Goal: Information Seeking & Learning: Learn about a topic

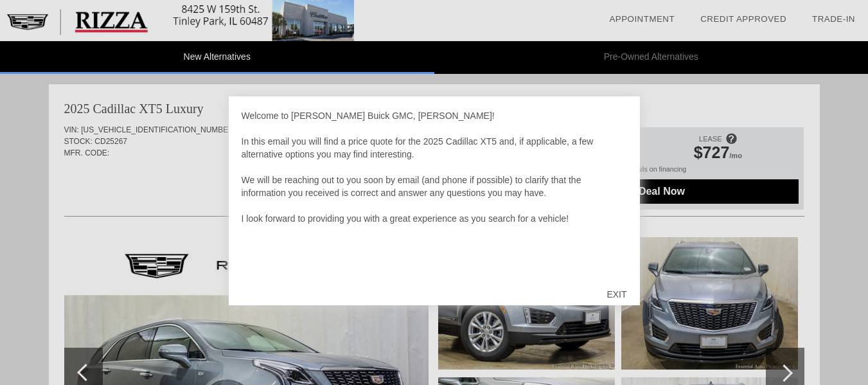
click at [609, 294] on div "EXIT" at bounding box center [616, 294] width 46 height 39
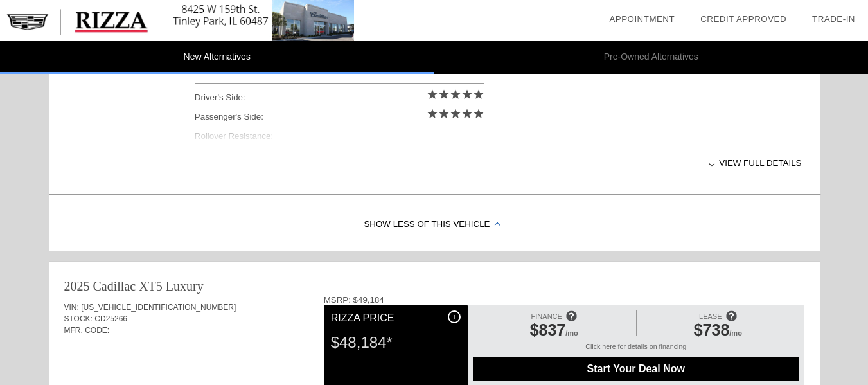
scroll to position [611, 0]
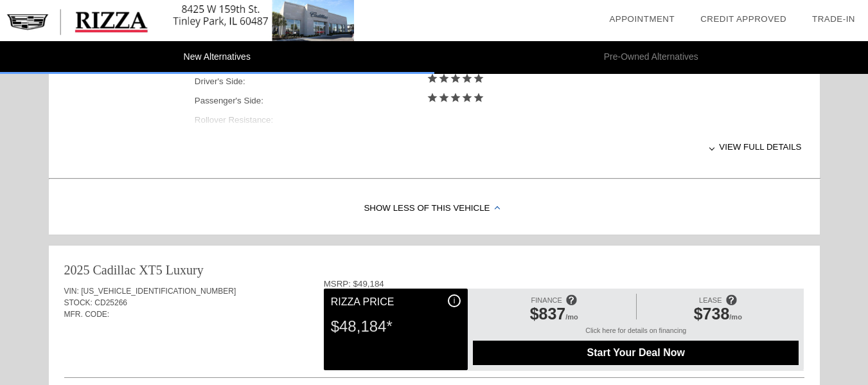
scroll to position [631, 0]
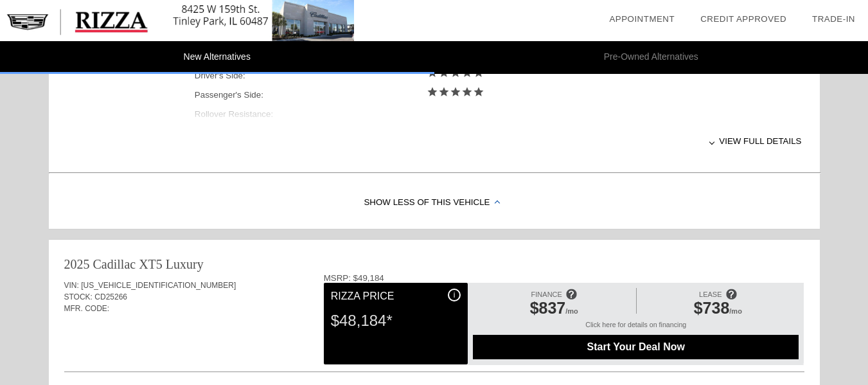
click at [760, 145] on div "View full details" at bounding box center [498, 140] width 607 height 31
click at [735, 143] on div "View less details" at bounding box center [498, 140] width 607 height 31
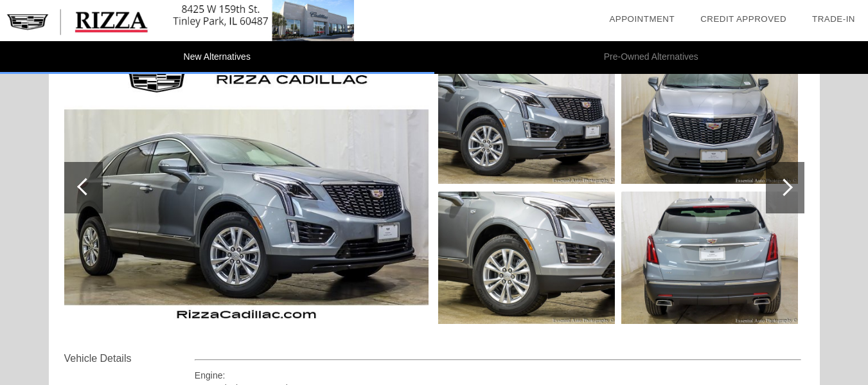
scroll to position [163, 0]
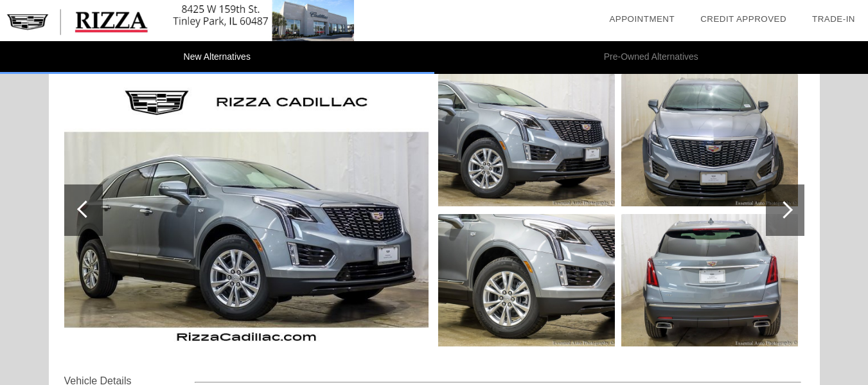
click at [789, 213] on div at bounding box center [783, 209] width 17 height 17
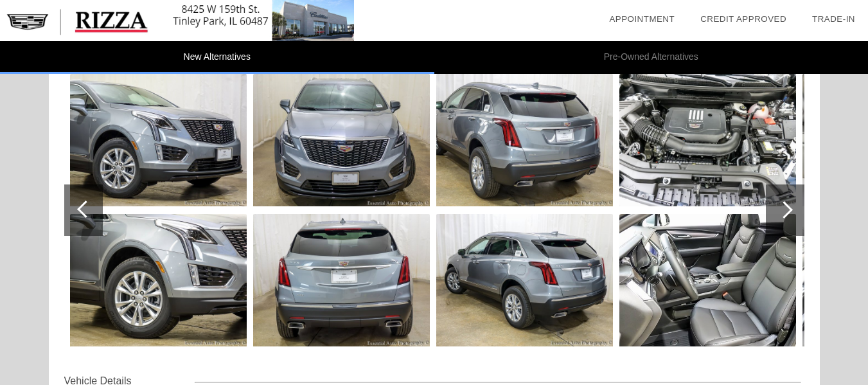
click at [788, 215] on div at bounding box center [784, 209] width 39 height 51
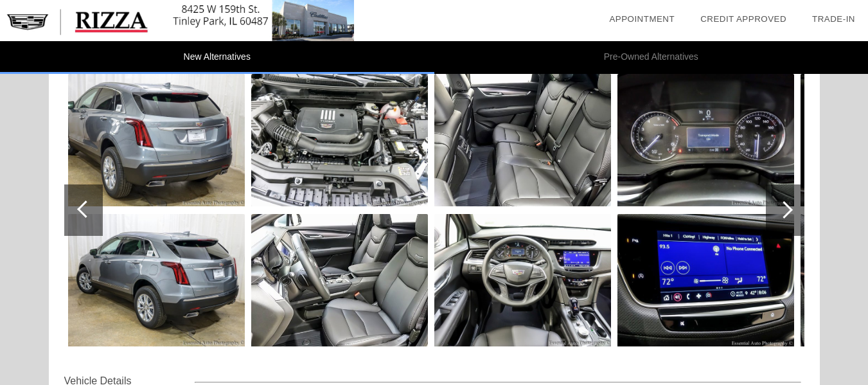
click at [791, 211] on div at bounding box center [784, 209] width 39 height 51
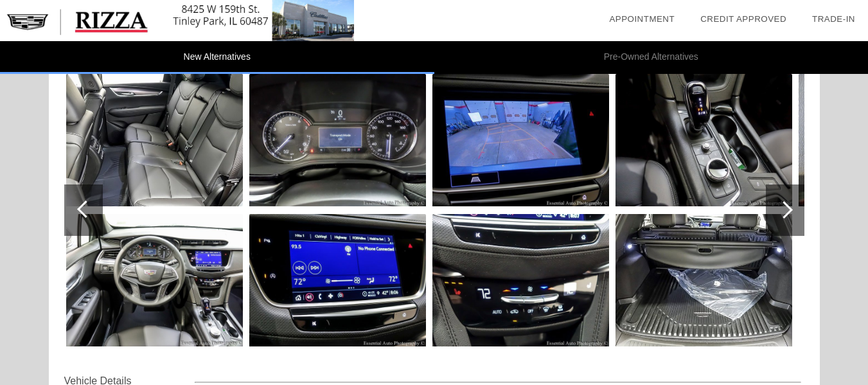
click at [794, 213] on div at bounding box center [784, 209] width 39 height 51
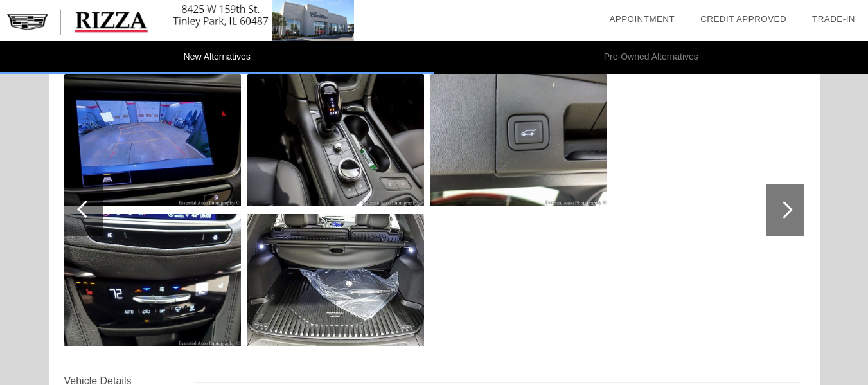
click at [799, 212] on div at bounding box center [784, 209] width 39 height 51
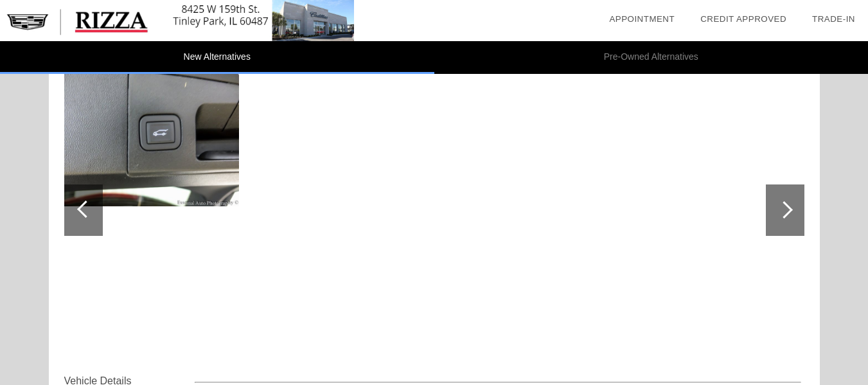
click at [799, 212] on div at bounding box center [784, 209] width 39 height 51
click at [73, 214] on div at bounding box center [83, 209] width 39 height 51
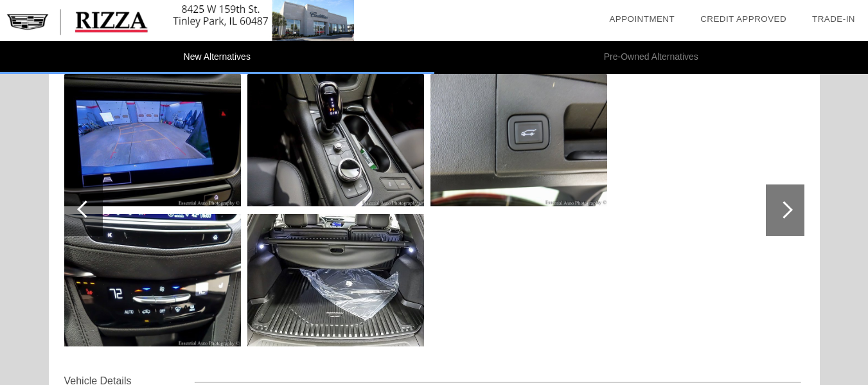
click at [67, 214] on div at bounding box center [83, 209] width 39 height 51
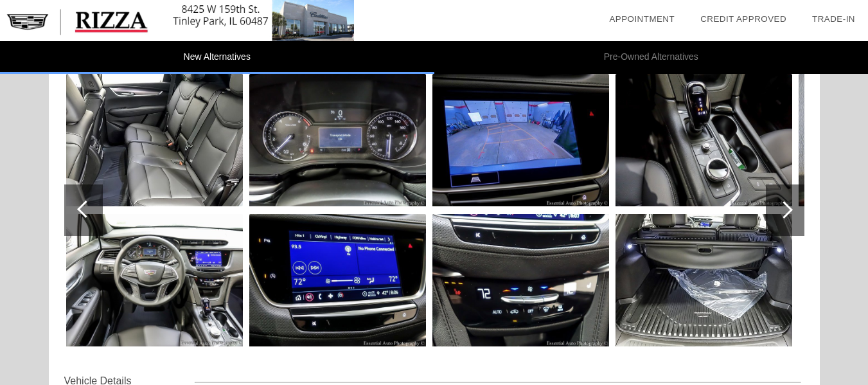
click at [73, 219] on div at bounding box center [83, 209] width 39 height 51
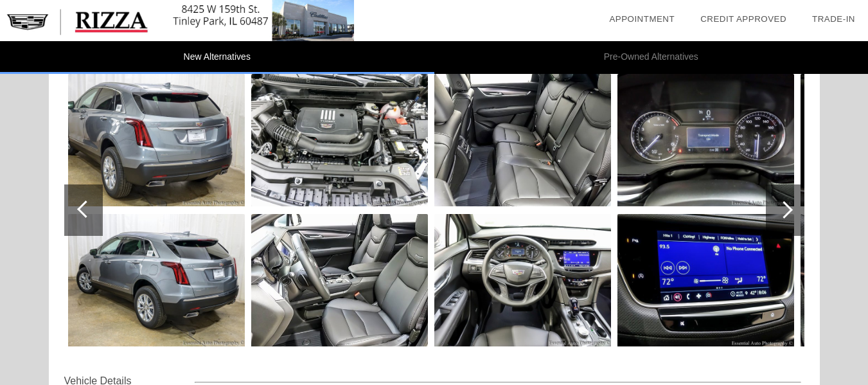
click at [67, 216] on div at bounding box center [83, 209] width 39 height 51
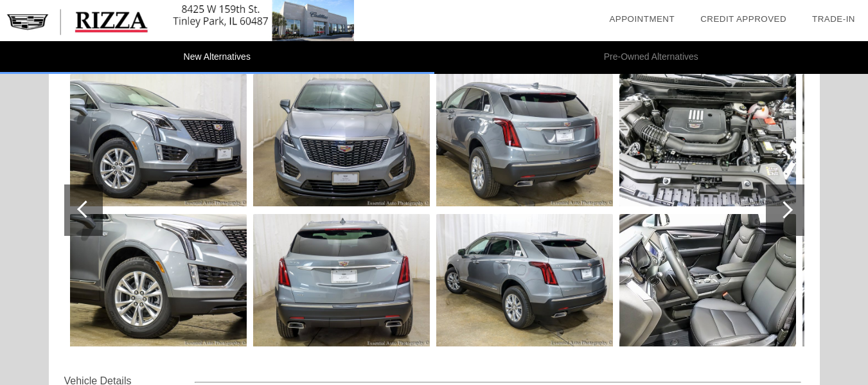
click at [72, 219] on div at bounding box center [83, 209] width 39 height 51
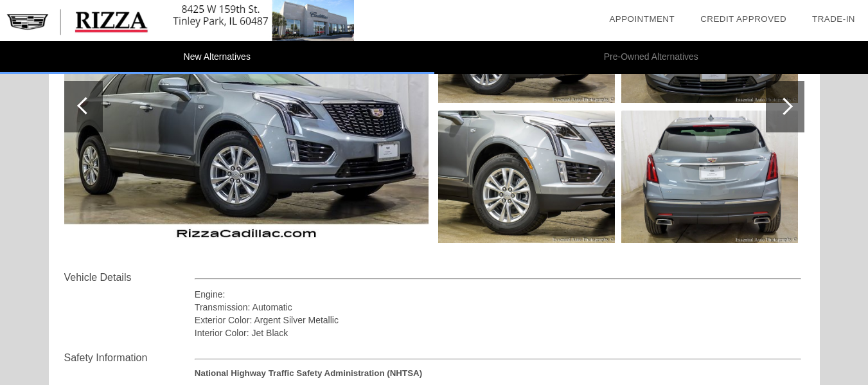
scroll to position [0, 0]
